Goal: Task Accomplishment & Management: Manage account settings

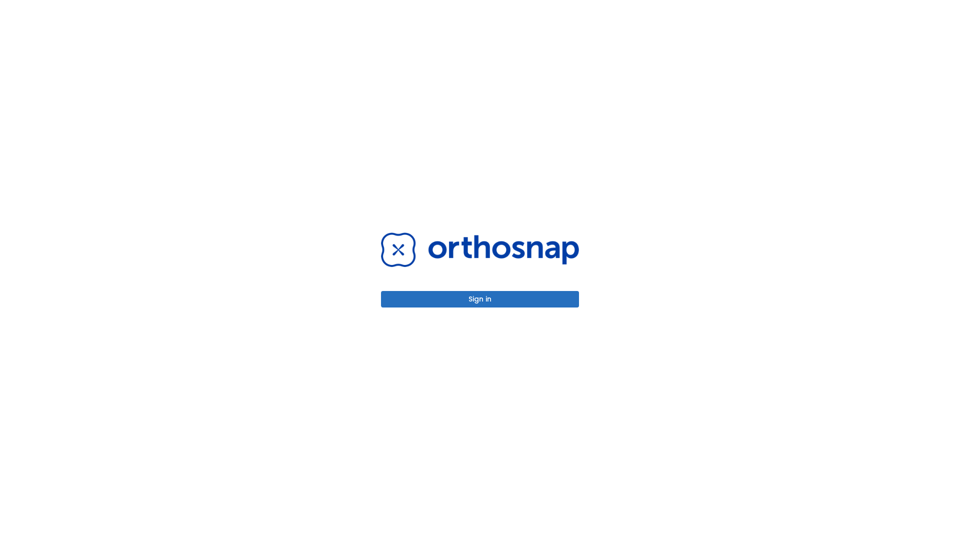
click at [480, 299] on button "Sign in" at bounding box center [480, 299] width 198 height 17
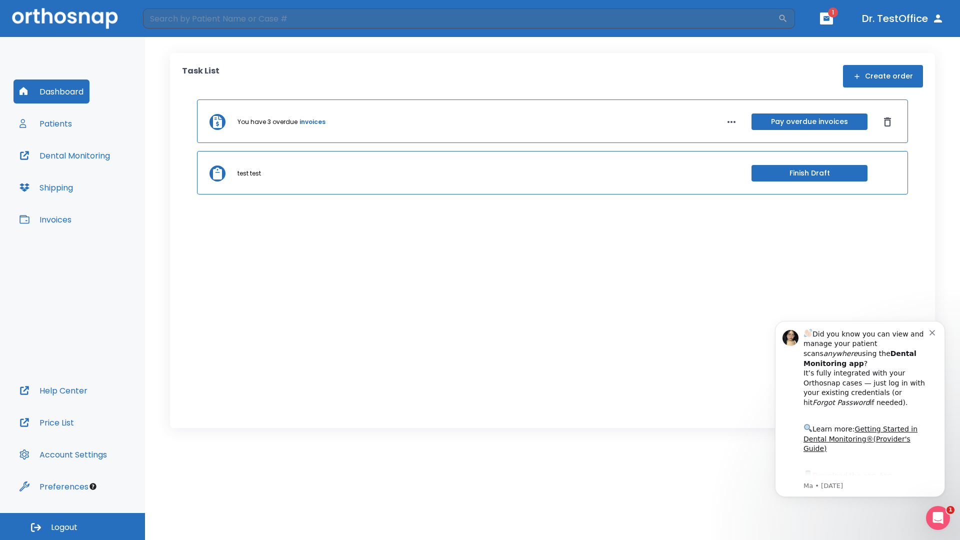
click at [73, 527] on span "Logout" at bounding box center [64, 527] width 27 height 11
